Goal: Transaction & Acquisition: Download file/media

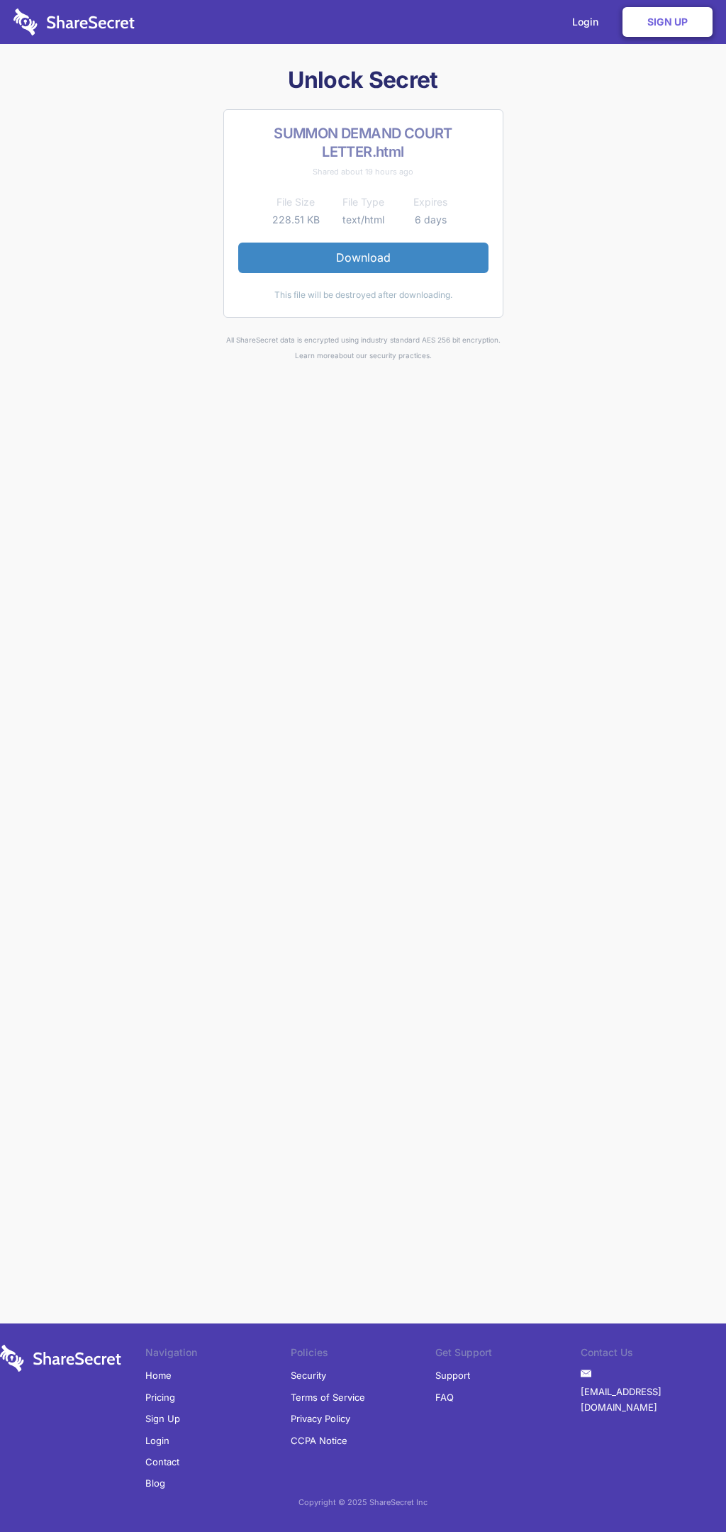
click at [363, 257] on link "Download" at bounding box center [363, 258] width 250 height 30
